Goal: Task Accomplishment & Management: Manage account settings

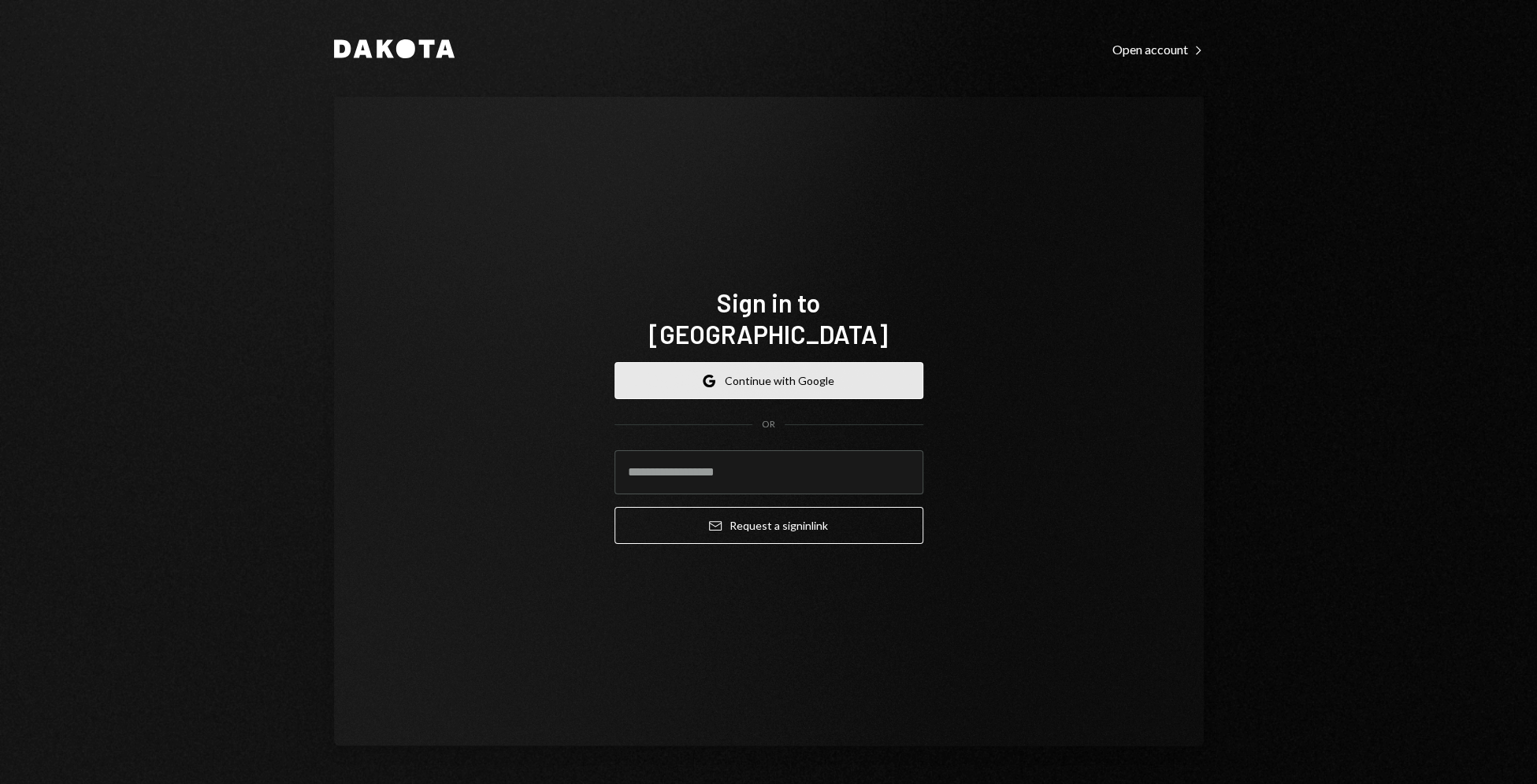
click at [747, 369] on button "Google Continue with Google" at bounding box center [768, 380] width 309 height 37
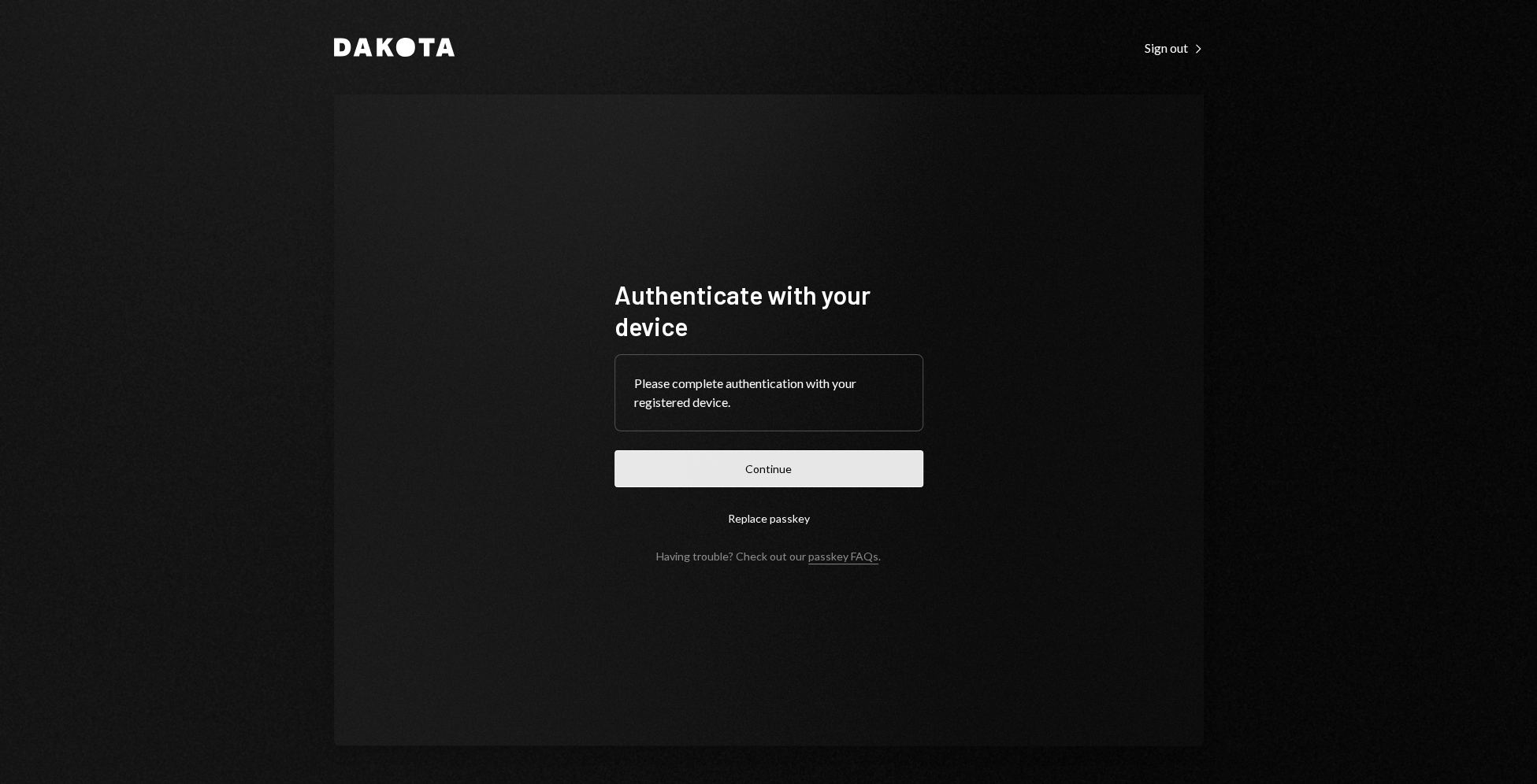
click at [725, 483] on button "Continue" at bounding box center [768, 469] width 309 height 37
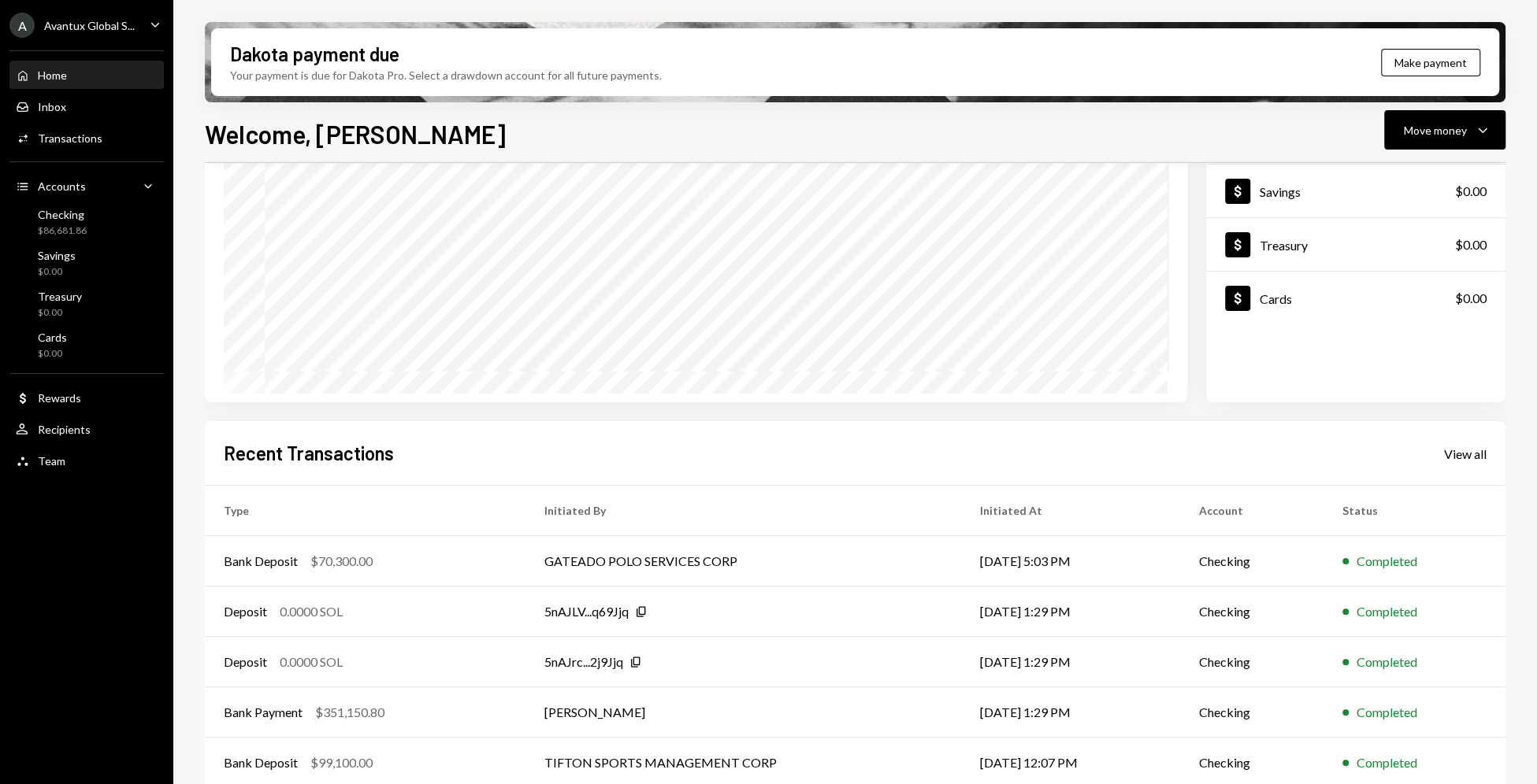
scroll to position [165, 0]
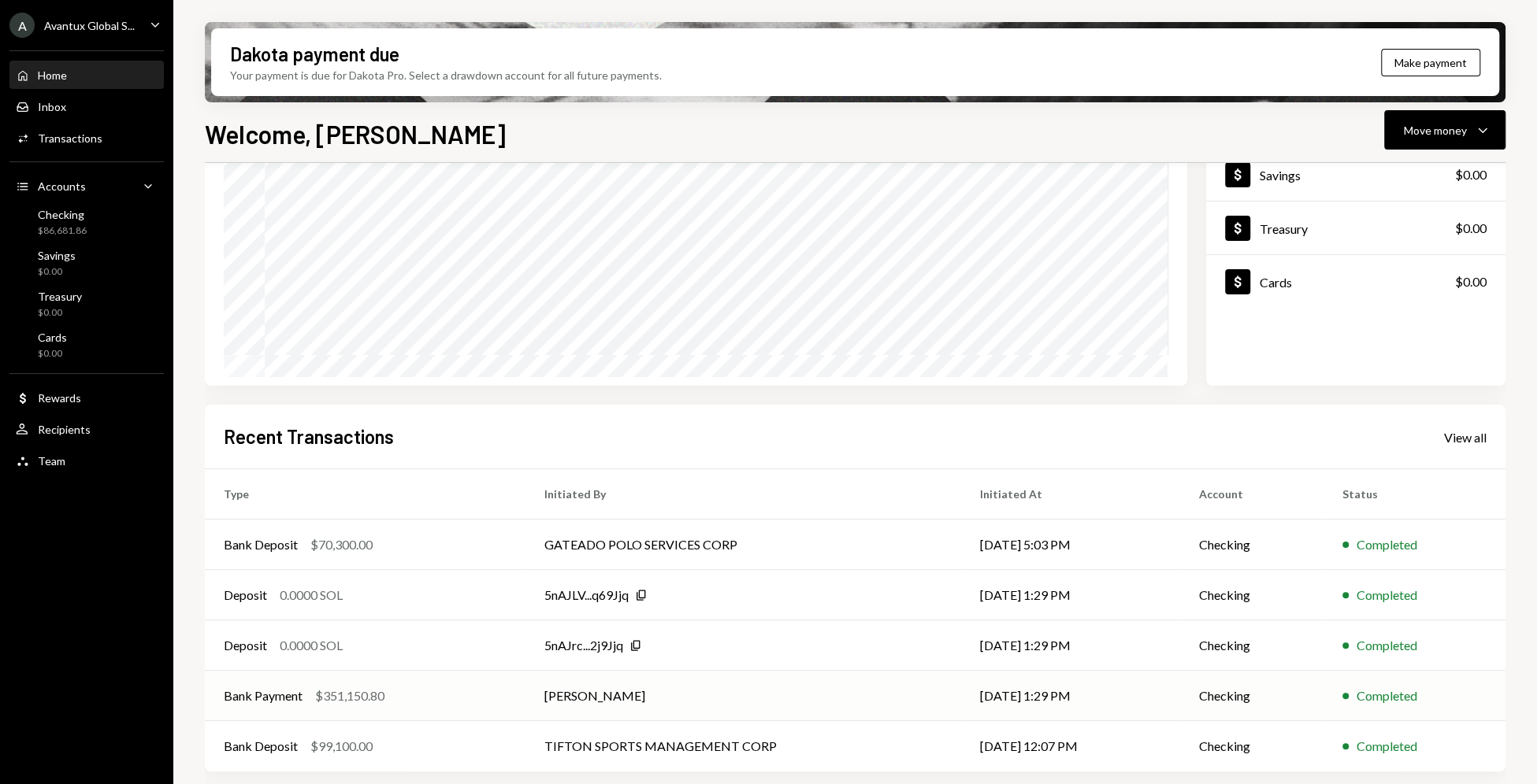
click at [691, 708] on td "Joaquin Navarro" at bounding box center [743, 696] width 436 height 51
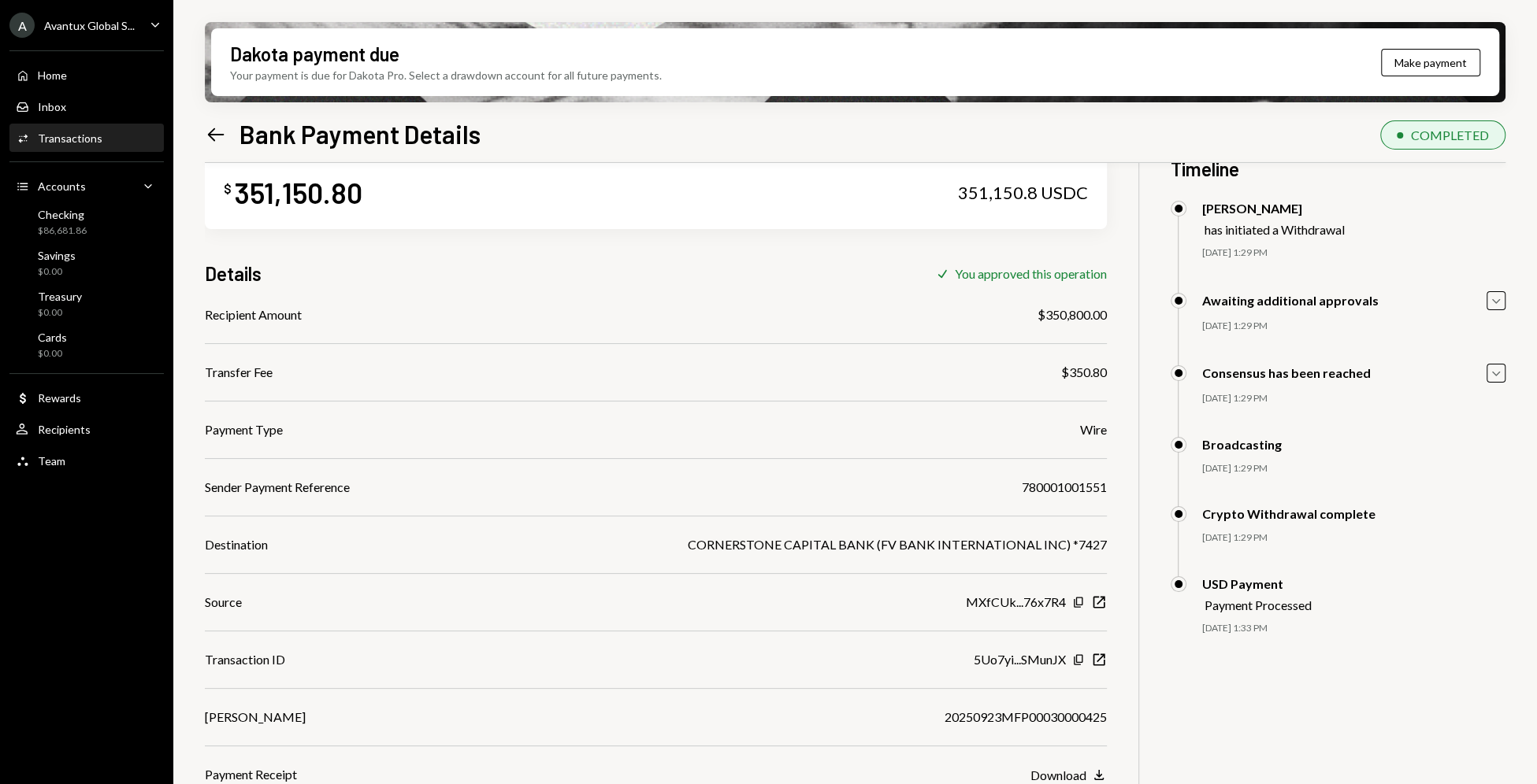
scroll to position [42, 0]
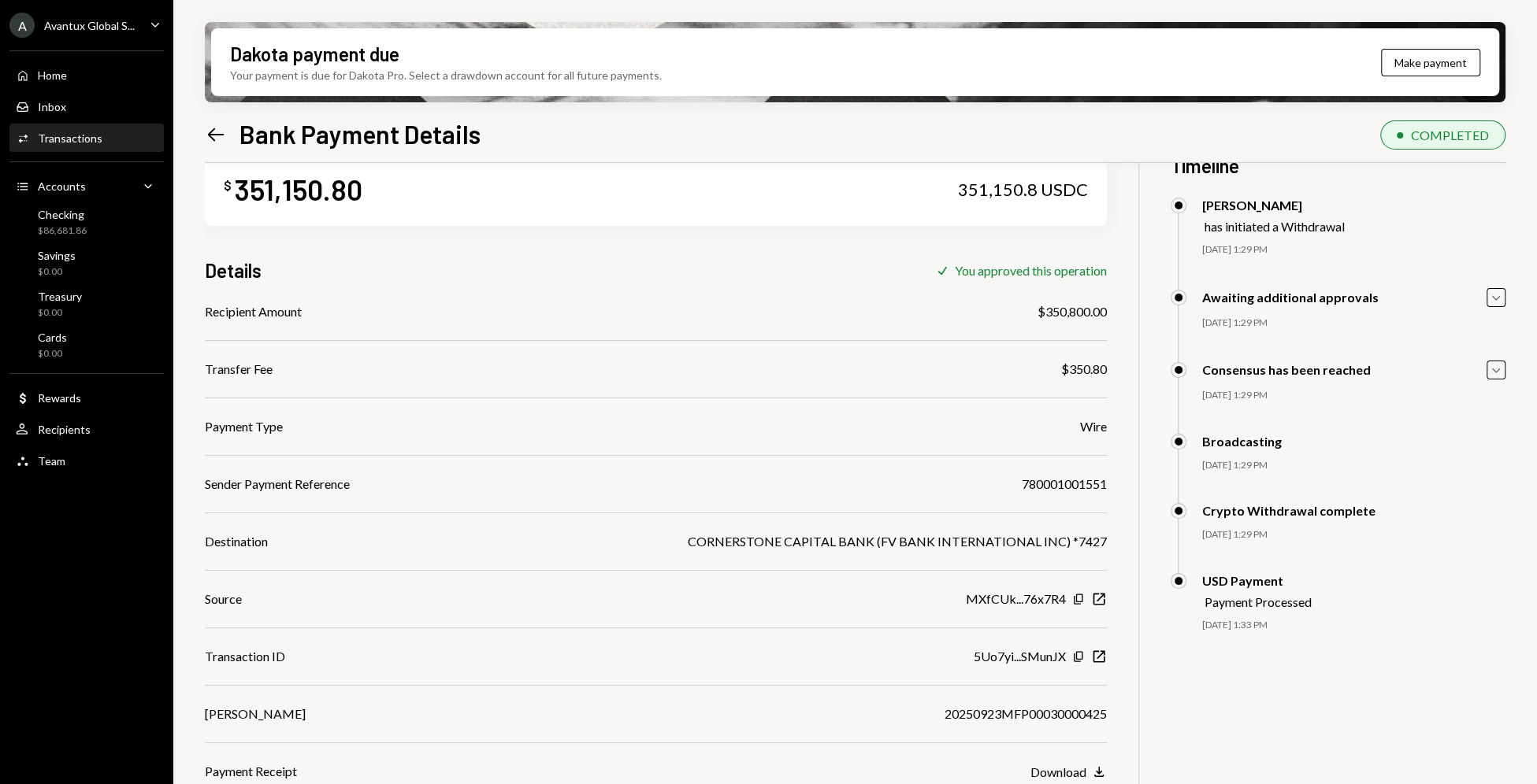
click at [215, 135] on icon "Left Arrow" at bounding box center [215, 134] width 22 height 22
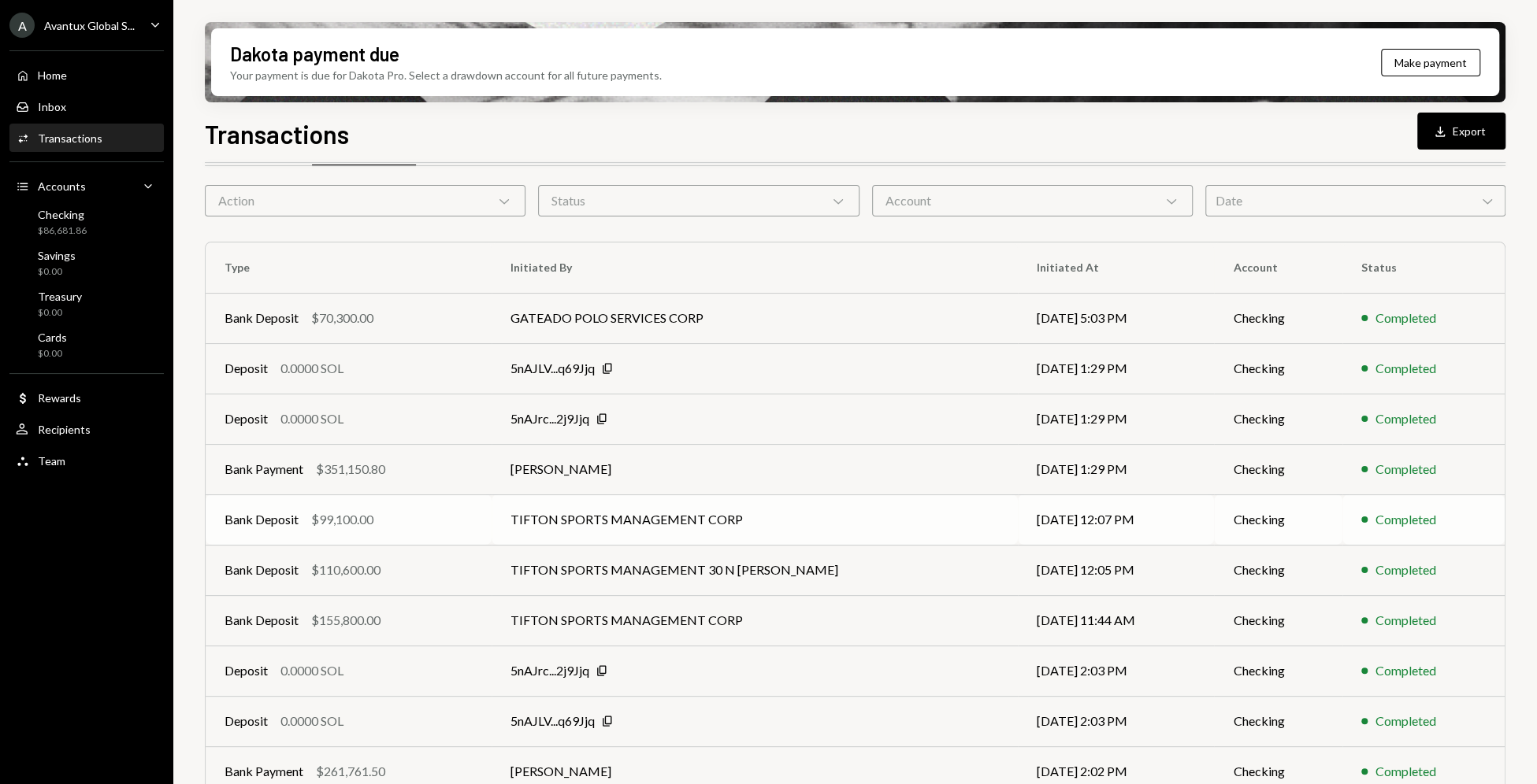
scroll to position [66, 0]
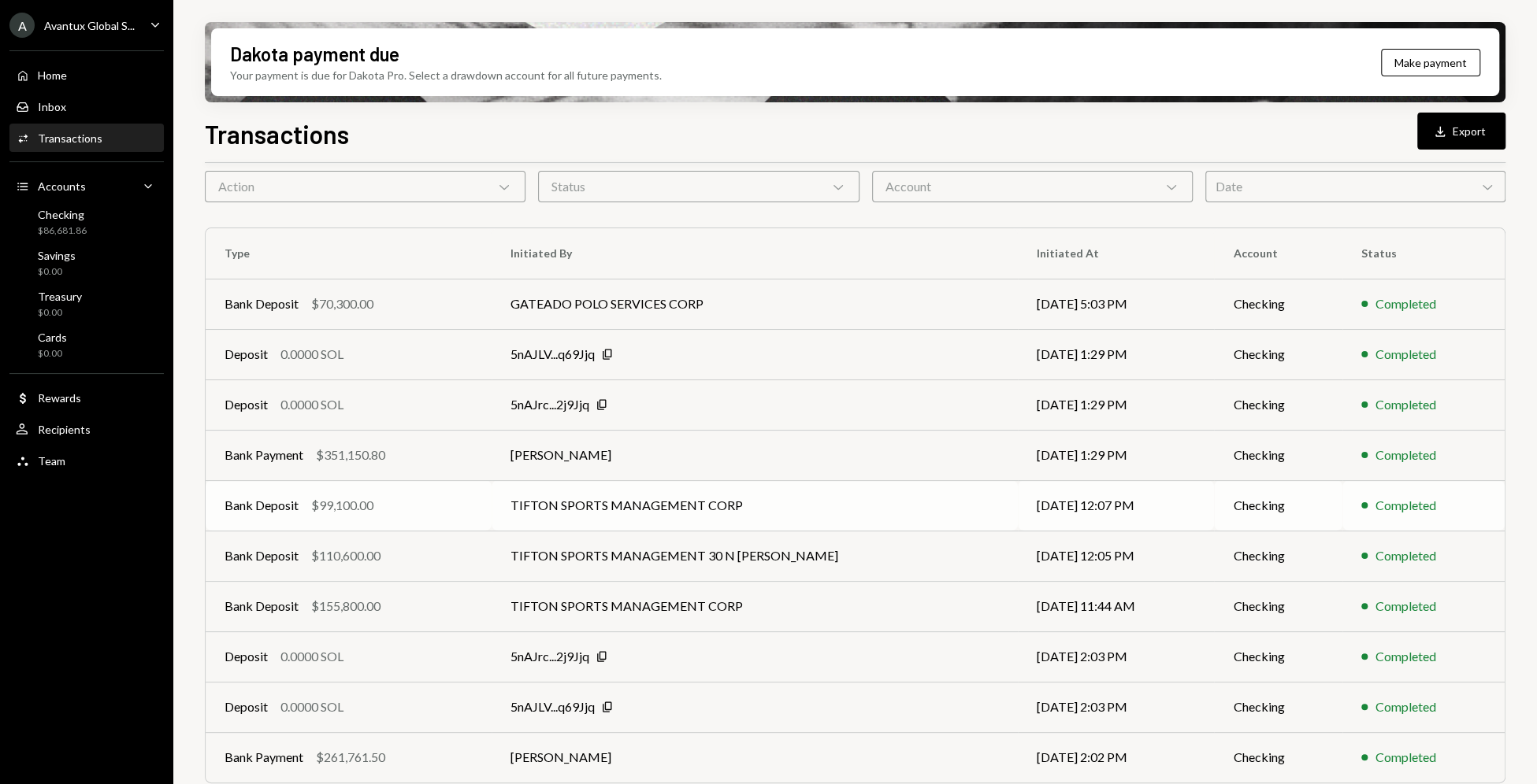
click at [766, 498] on td "TIFTON SPORTS MANAGEMENT CORP" at bounding box center [755, 506] width 526 height 51
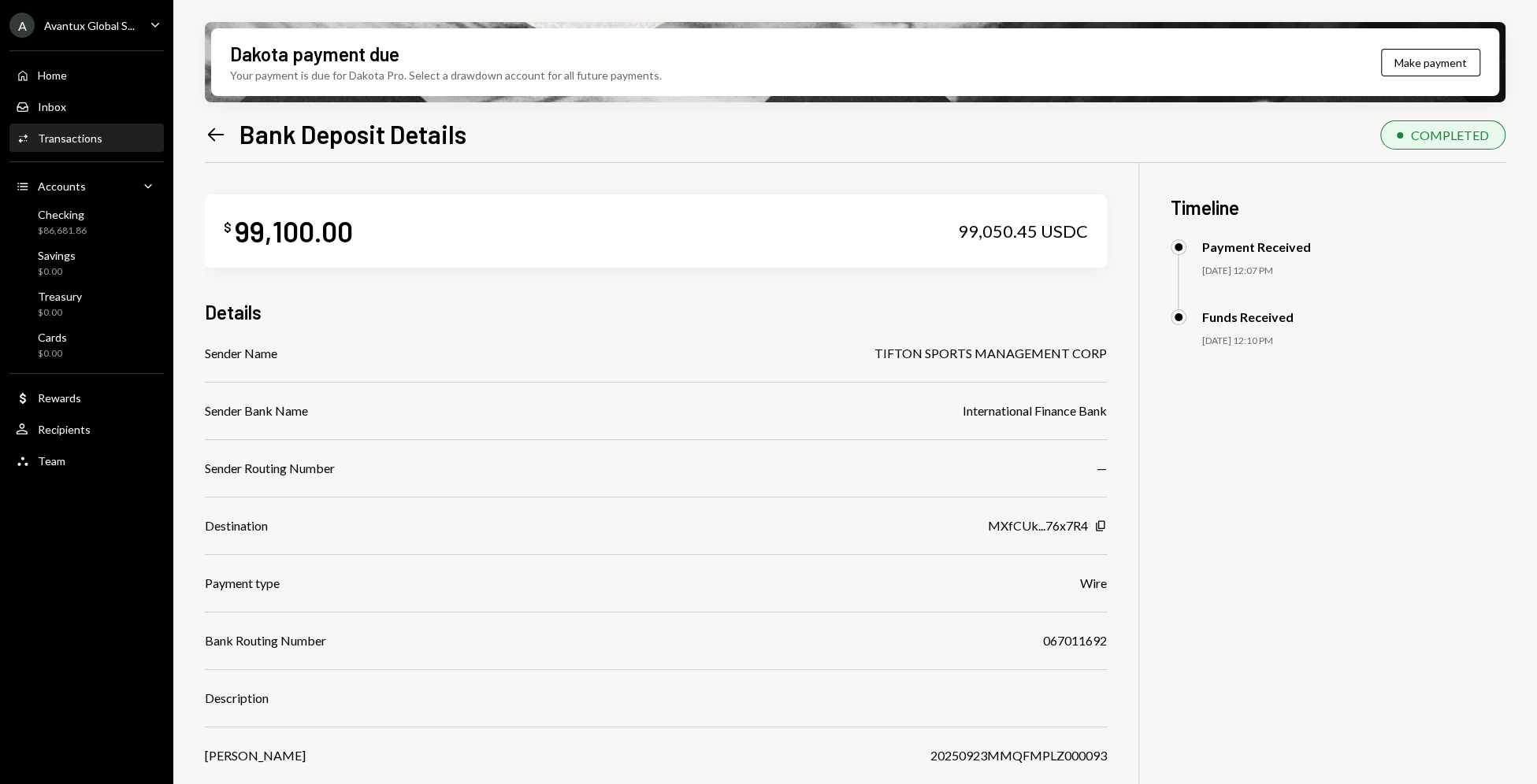
click at [212, 130] on icon at bounding box center [215, 133] width 17 height 13
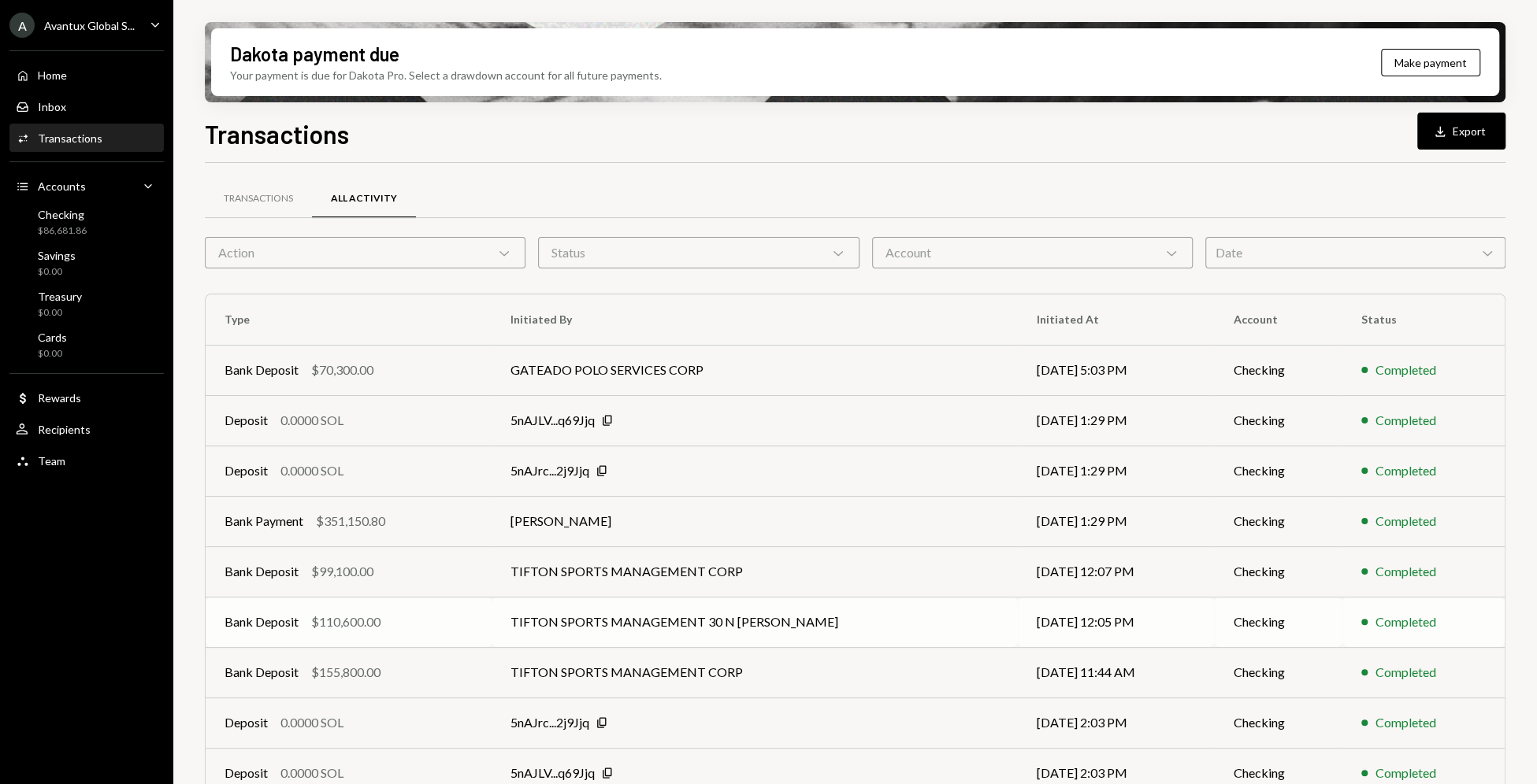
click at [412, 622] on div "Bank Deposit $110,600.00" at bounding box center [348, 623] width 248 height 19
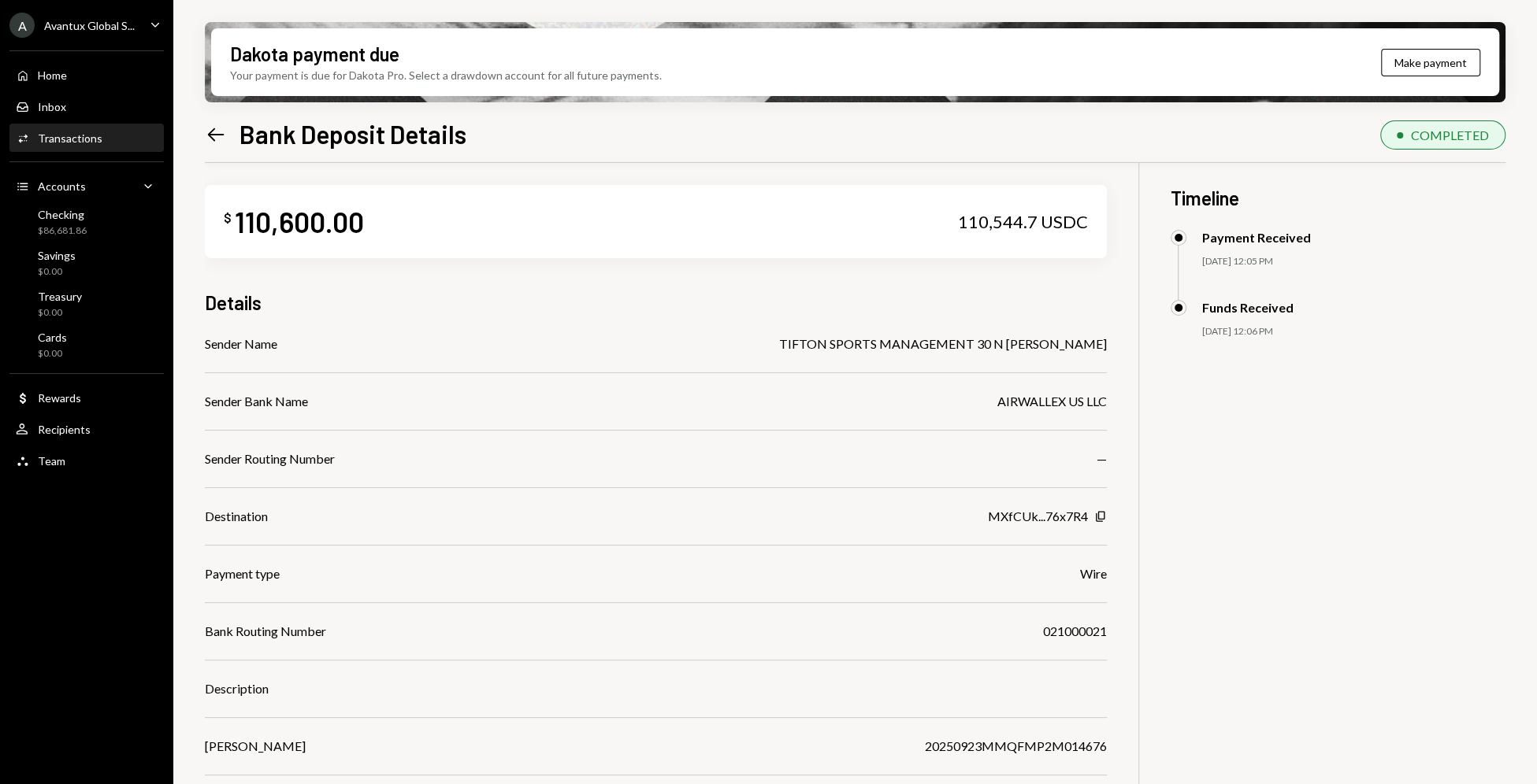
scroll to position [12, 0]
click at [221, 134] on icon "Left Arrow" at bounding box center [215, 134] width 22 height 22
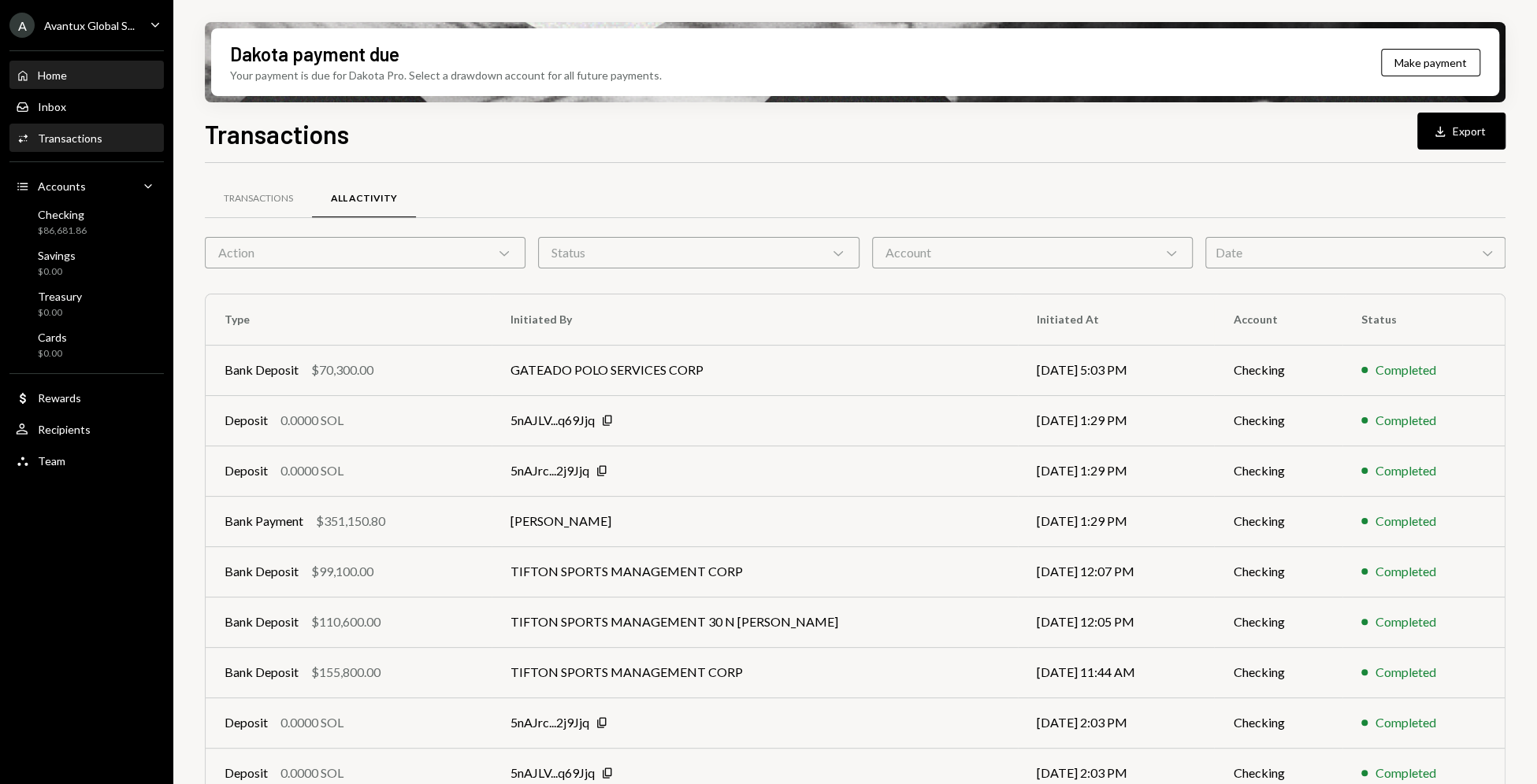
click at [121, 82] on div "Home Home" at bounding box center [86, 76] width 142 height 14
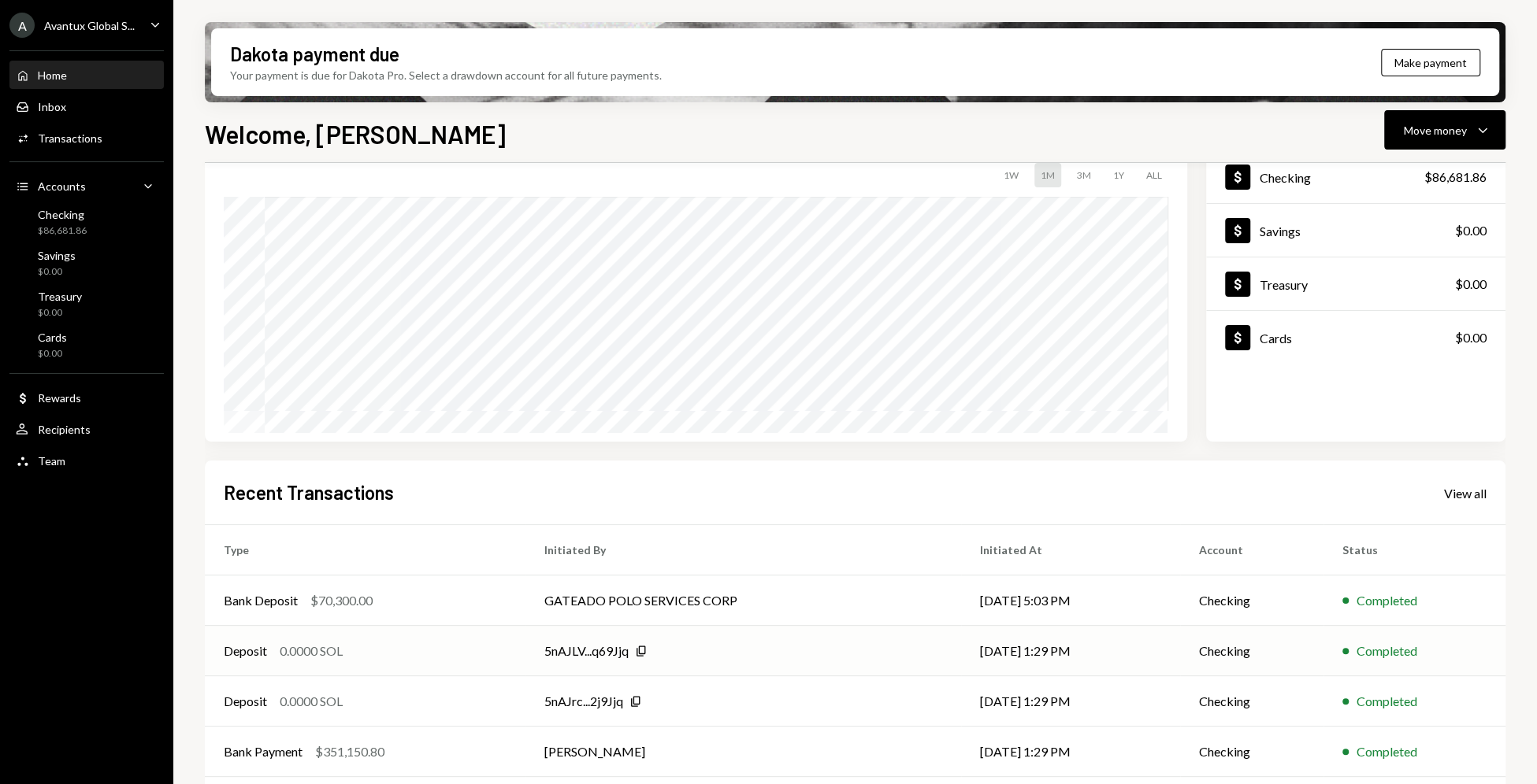
scroll to position [165, 0]
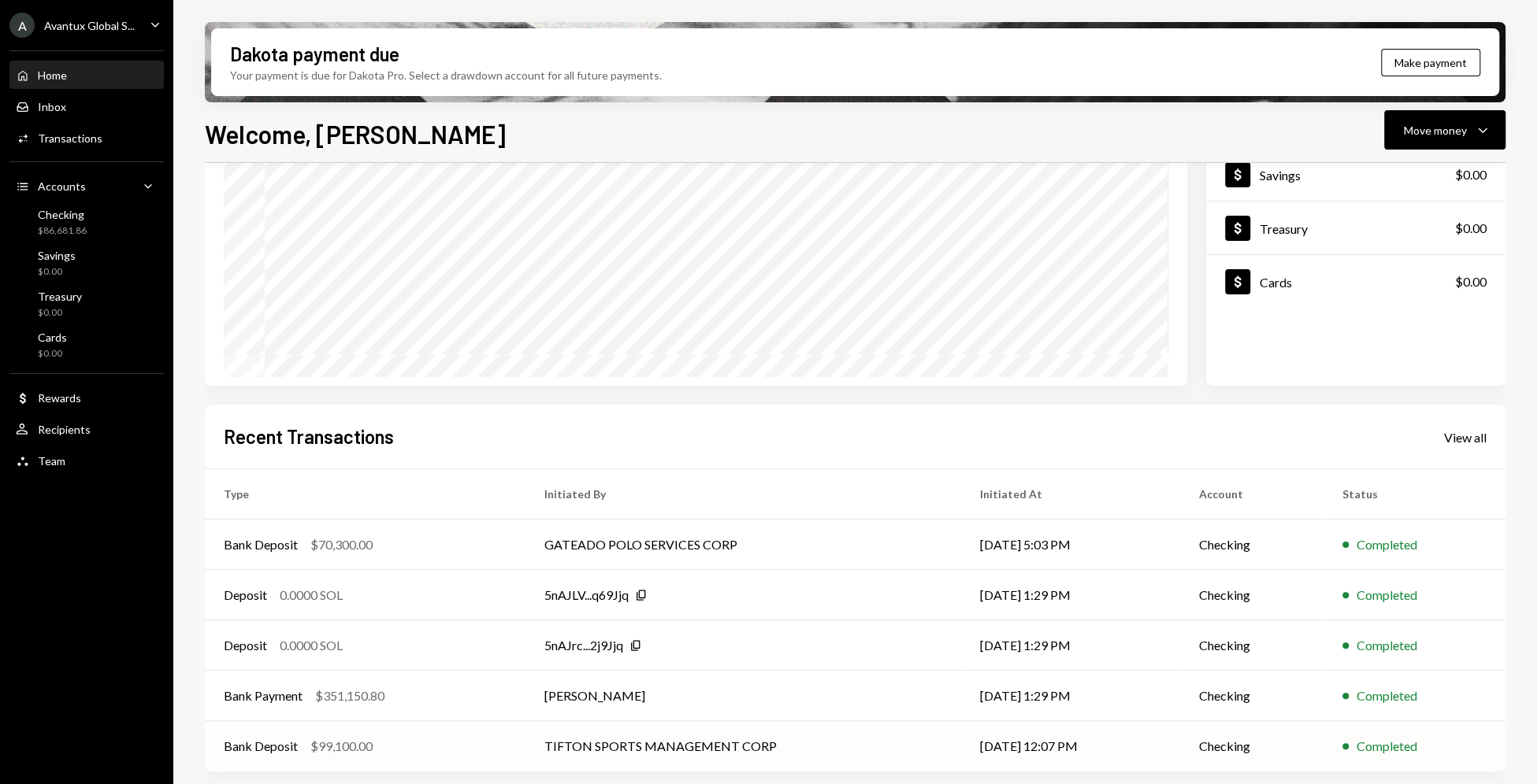
click at [685, 739] on td "TIFTON SPORTS MANAGEMENT CORP" at bounding box center [743, 747] width 436 height 51
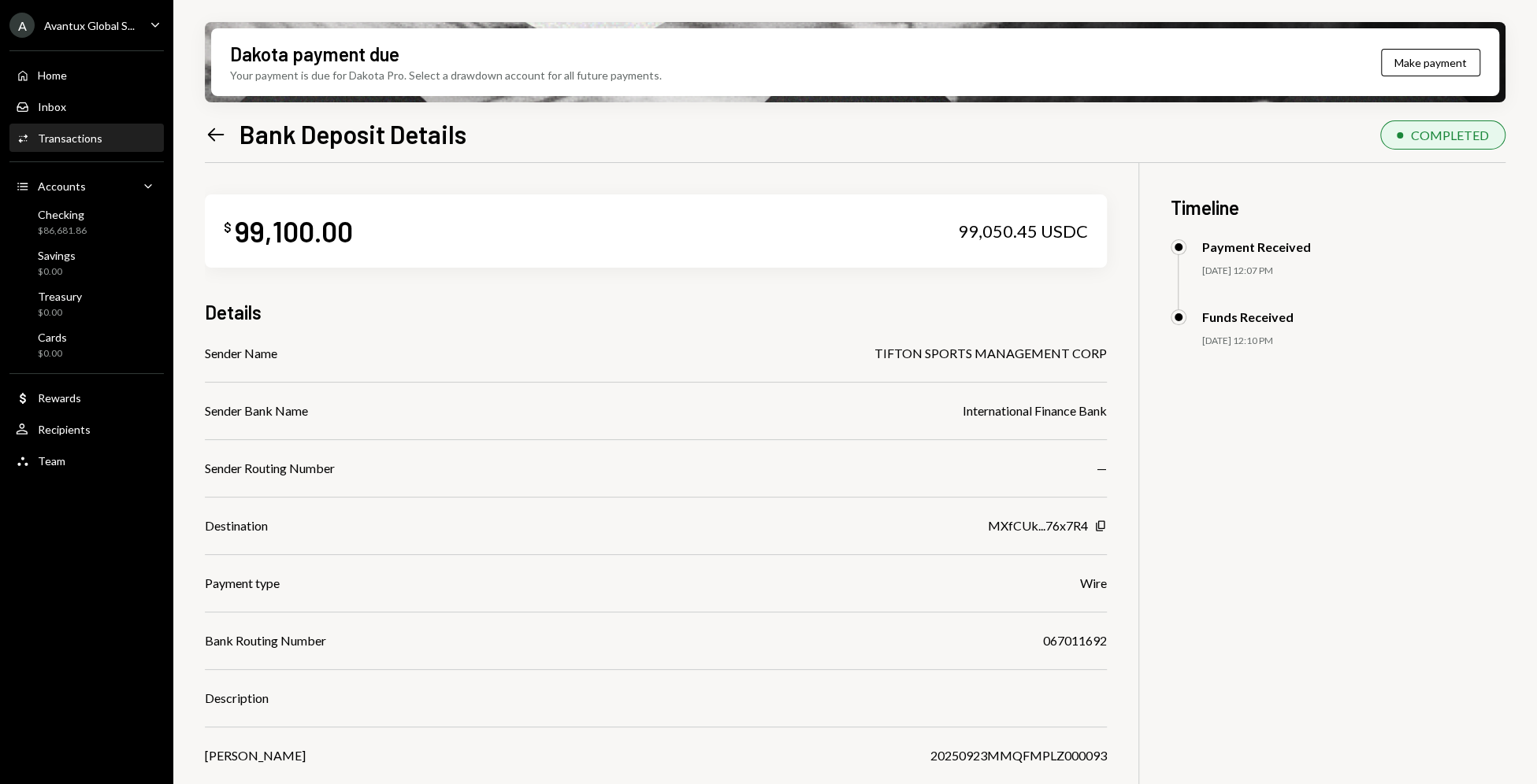
click at [147, 25] on icon "Caret Down" at bounding box center [155, 24] width 17 height 17
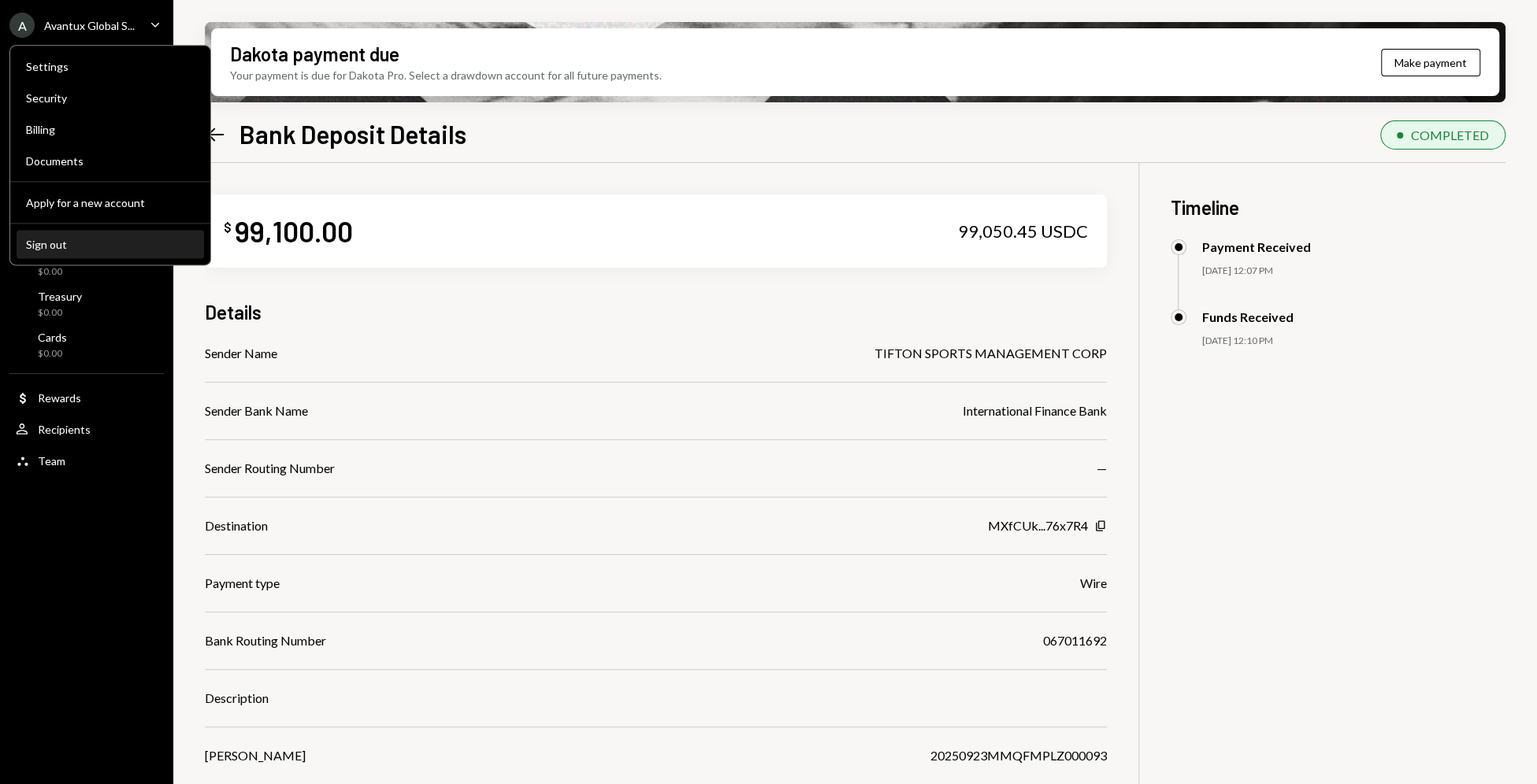
click at [51, 247] on div "Sign out" at bounding box center [110, 244] width 168 height 13
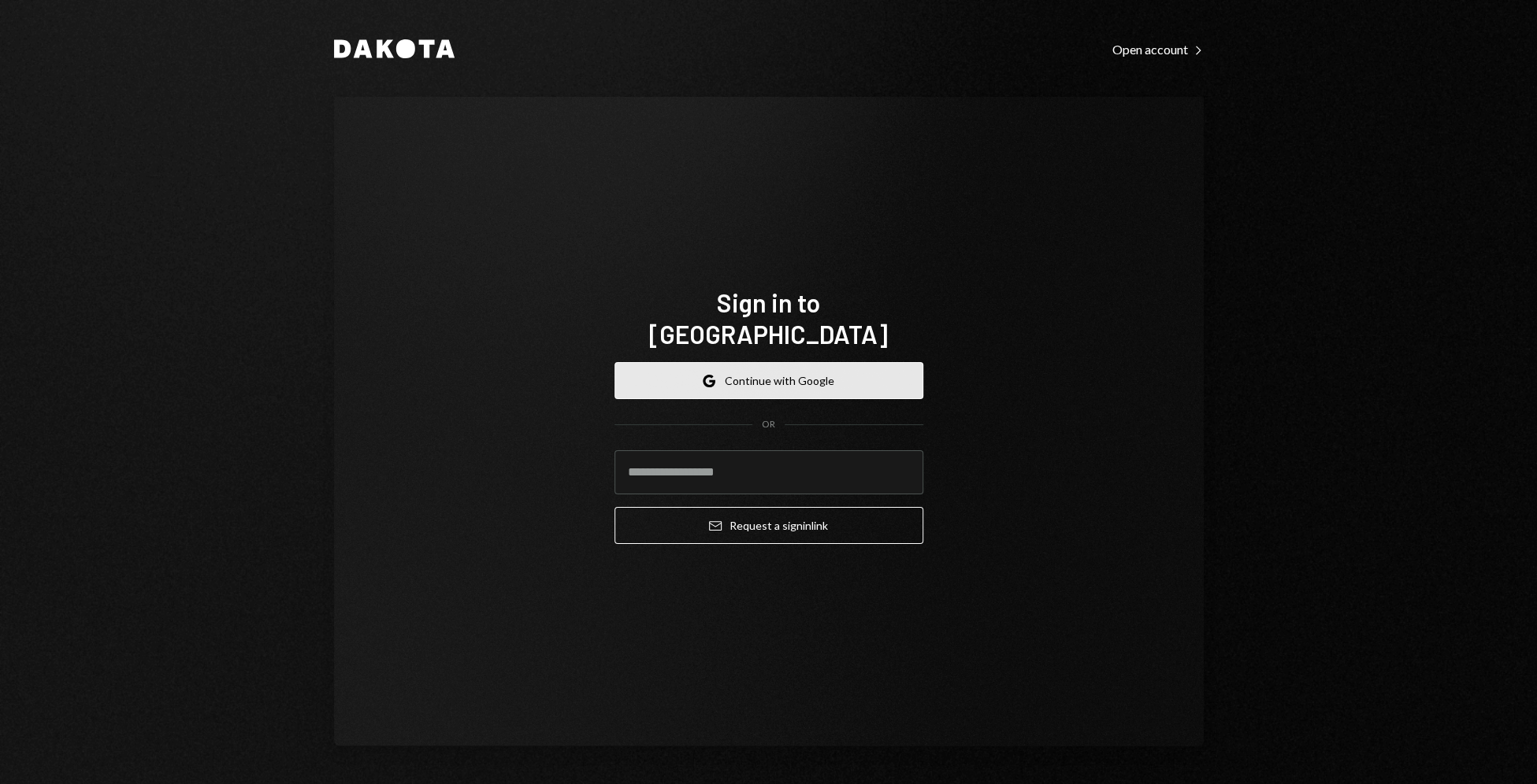
click at [714, 375] on icon "Google" at bounding box center [709, 381] width 12 height 12
